Goal: Complete application form

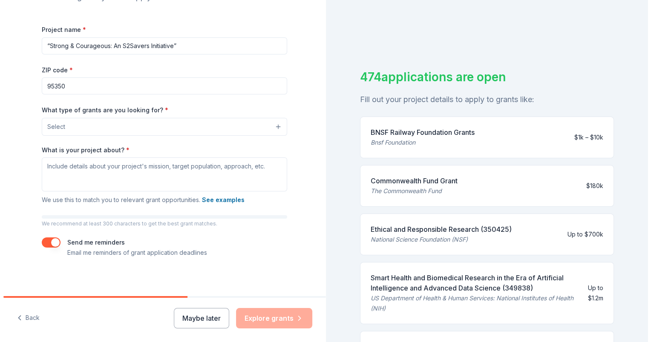
scroll to position [385, 0]
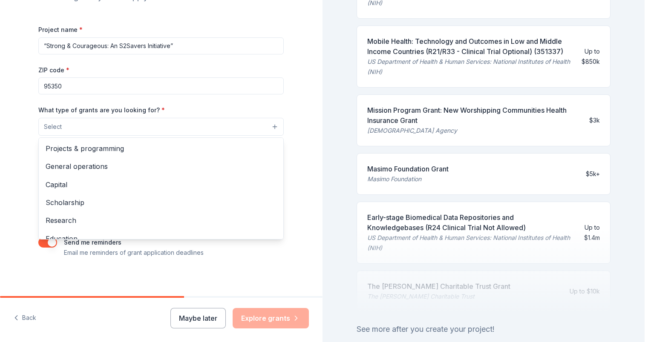
click at [272, 126] on button "Select" at bounding box center [160, 127] width 245 height 18
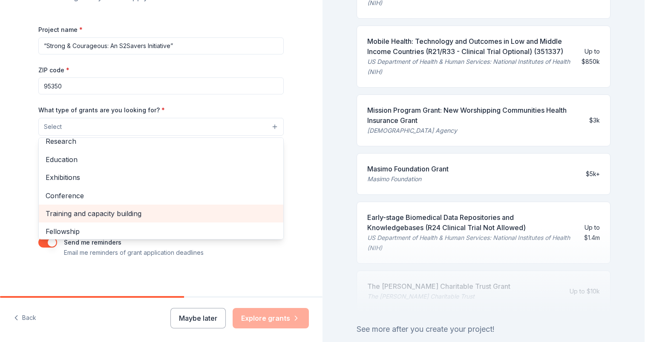
click at [131, 216] on span "Training and capacity building" at bounding box center [161, 213] width 231 height 11
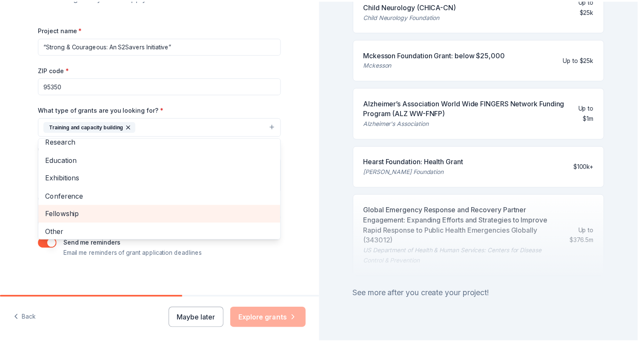
scroll to position [489, 0]
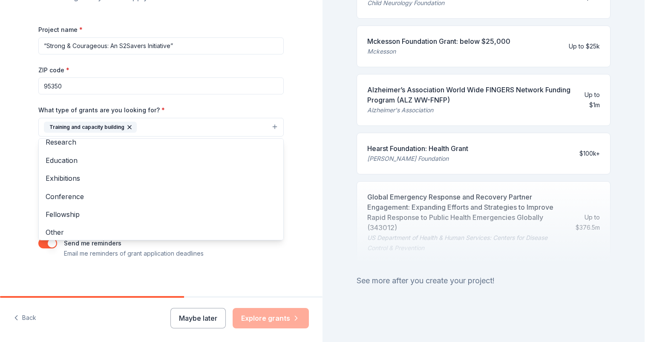
click at [283, 270] on div "Tell us about your project. We'll find grants you can apply for. Project name *…" at bounding box center [161, 96] width 273 height 408
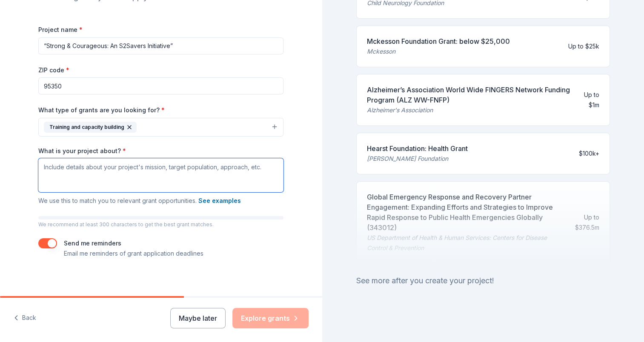
drag, startPoint x: 53, startPoint y: 166, endPoint x: 43, endPoint y: 169, distance: 10.5
click at [43, 169] on textarea "What is your project about? *" at bounding box center [160, 175] width 245 height 34
paste textarea "“Strong & Courageous: An S2Savers Initiative”"
type textarea "“Strong & Courageous: An S2Savers Initiative”"
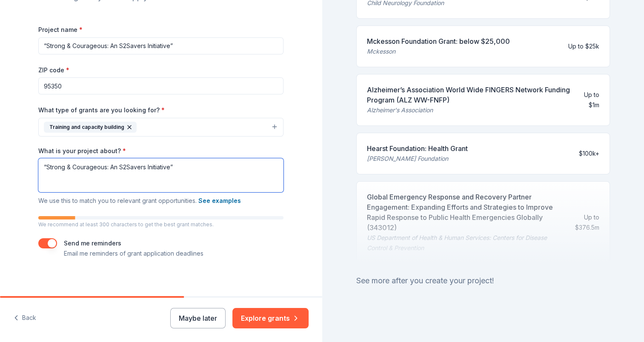
drag, startPoint x: 172, startPoint y: 167, endPoint x: 29, endPoint y: 173, distance: 144.1
click at [29, 173] on div "Tell us about your project. We'll find grants you can apply for. Project name *…" at bounding box center [161, 96] width 273 height 408
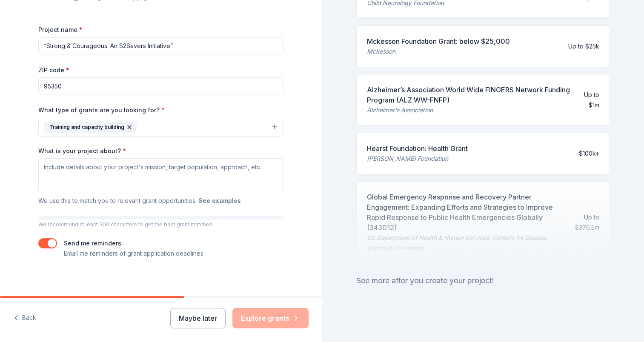
click at [217, 199] on button "See examples" at bounding box center [219, 201] width 43 height 10
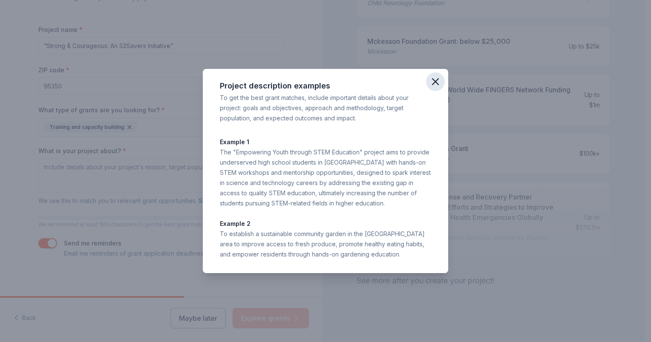
click at [435, 80] on icon "button" at bounding box center [435, 82] width 12 height 12
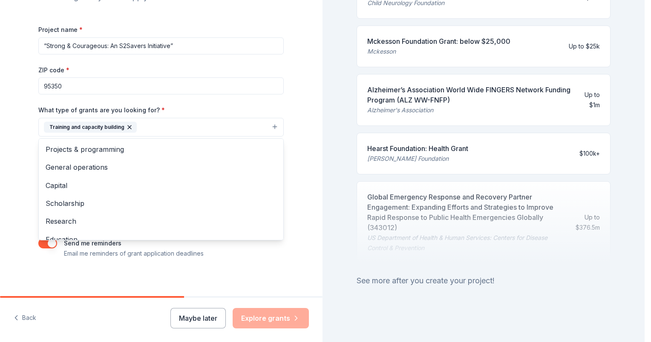
click at [270, 129] on button "Training and capacity building" at bounding box center [160, 127] width 245 height 19
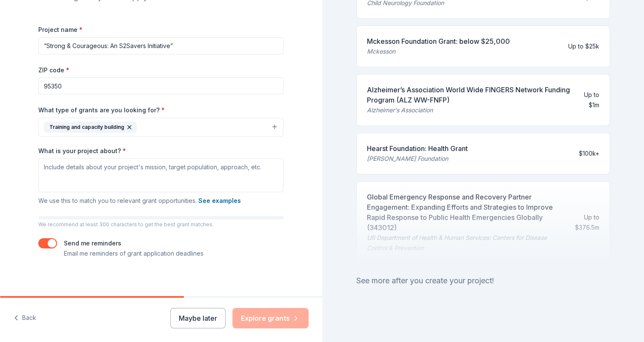
click at [128, 126] on icon "button" at bounding box center [129, 127] width 3 height 3
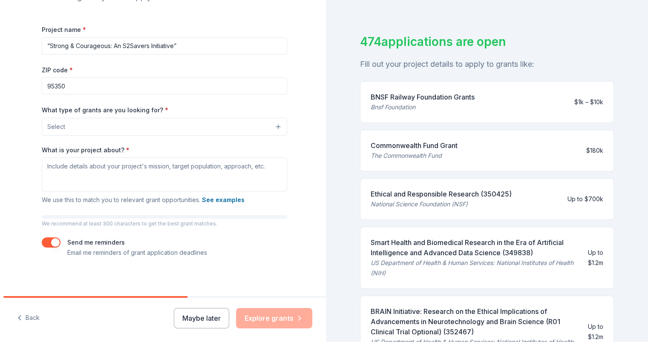
scroll to position [438, 0]
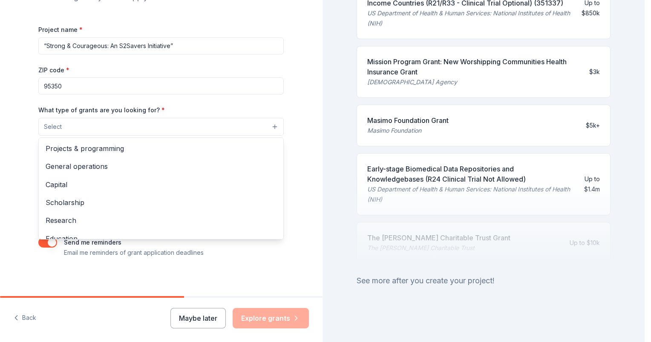
click at [273, 125] on button "Select" at bounding box center [160, 127] width 245 height 18
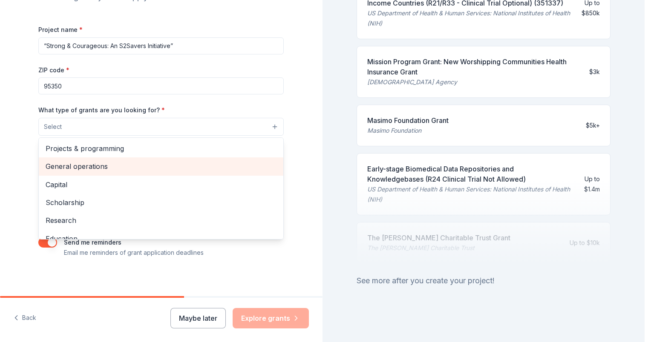
click at [100, 167] on span "General operations" at bounding box center [161, 166] width 231 height 11
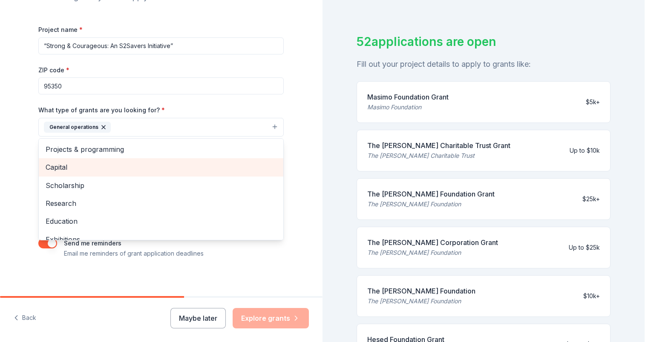
scroll to position [336, 0]
